Goal: Information Seeking & Learning: Learn about a topic

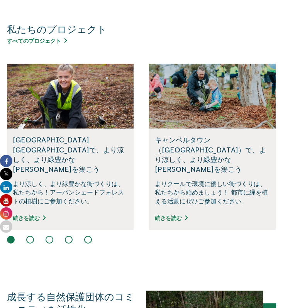
scroll to position [430, 0]
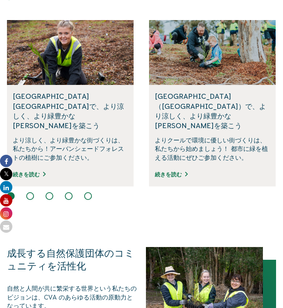
scroll to position [467, 0]
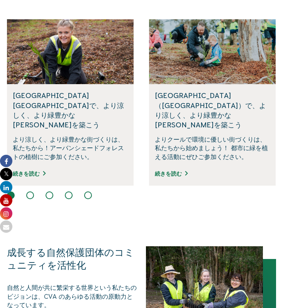
click at [219, 96] on font "[GEOGRAPHIC_DATA]（[GEOGRAPHIC_DATA]）で、より涼しく、より緑豊かな[PERSON_NAME]を築こう" at bounding box center [210, 110] width 111 height 37
click at [178, 171] on font "続きを読む" at bounding box center [168, 174] width 27 height 6
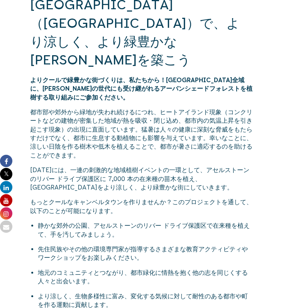
scroll to position [184, 0]
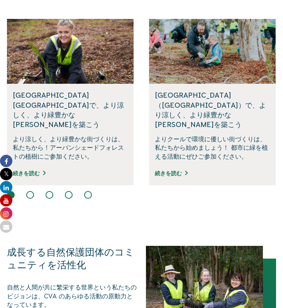
scroll to position [468, 0]
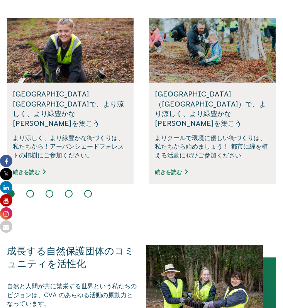
click at [31, 190] on button at bounding box center [30, 194] width 8 height 8
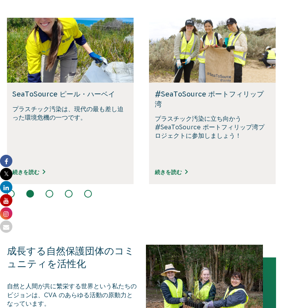
click at [50, 190] on button at bounding box center [50, 194] width 8 height 8
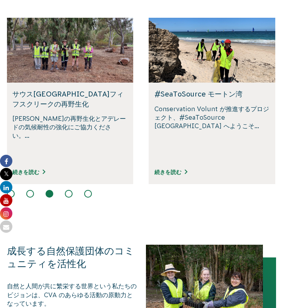
click at [68, 190] on button at bounding box center [69, 194] width 8 height 8
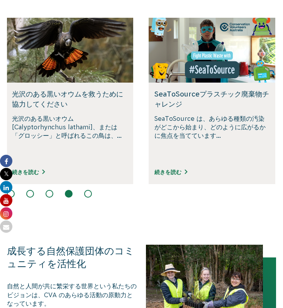
click at [83, 190] on div at bounding box center [141, 194] width 269 height 9
click at [85, 190] on button at bounding box center [88, 194] width 8 height 8
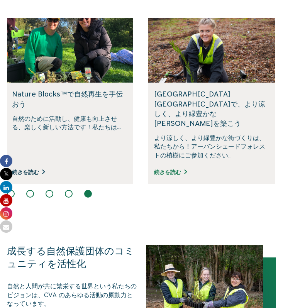
click at [32, 169] on font "続きを読む" at bounding box center [25, 172] width 27 height 6
